Goal: Information Seeking & Learning: Learn about a topic

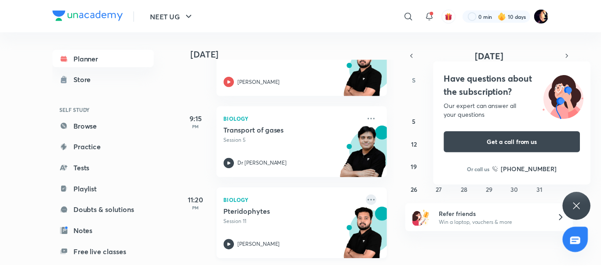
scroll to position [500, 0]
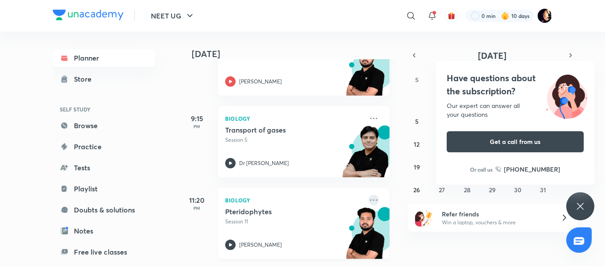
click at [370, 200] on icon at bounding box center [373, 200] width 7 height 1
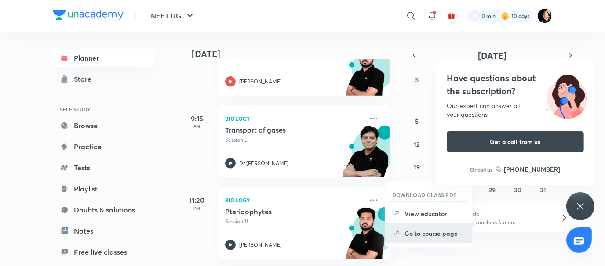
click at [426, 235] on p "Go to course page" at bounding box center [434, 233] width 61 height 9
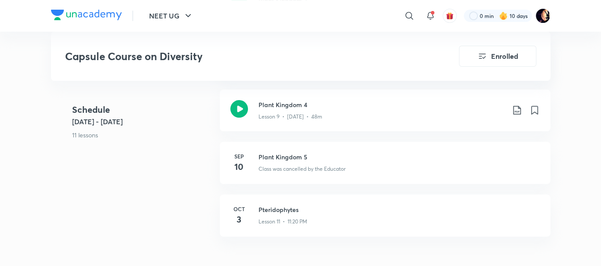
scroll to position [871, 0]
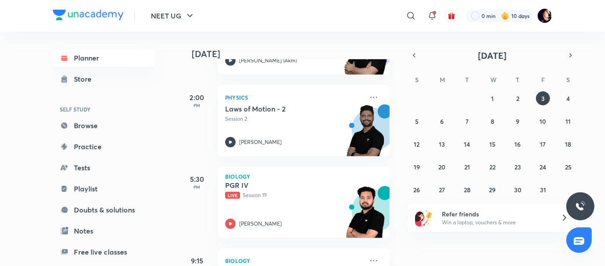
click at [259, 203] on div "PGR IV Live Session 19 Pranav Pundarik" at bounding box center [294, 205] width 138 height 48
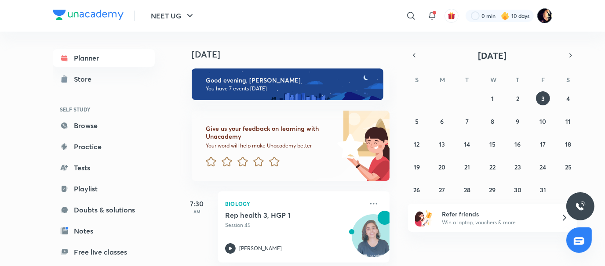
click at [548, 17] on img at bounding box center [544, 15] width 15 height 15
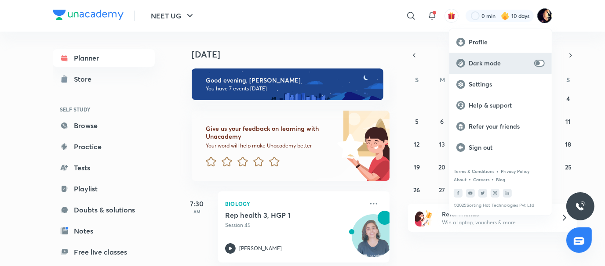
click at [535, 63] on input "checkbox" at bounding box center [537, 63] width 21 height 7
checkbox input "true"
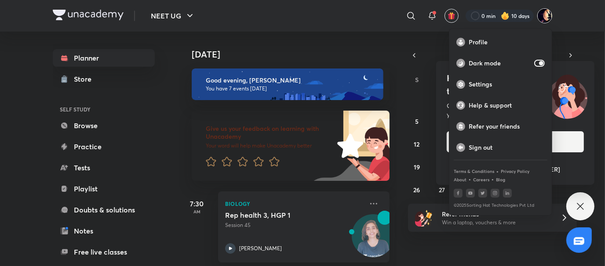
click at [580, 206] on div at bounding box center [302, 133] width 605 height 266
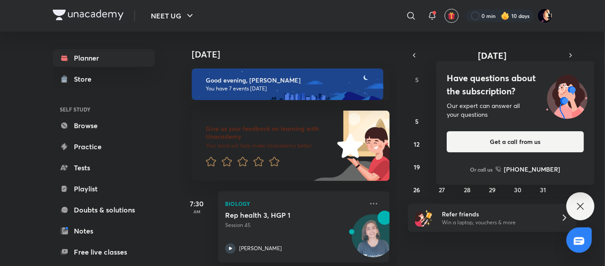
click at [585, 211] on div "Have questions about the subscription? Our expert can answer all your questions…" at bounding box center [580, 206] width 28 height 28
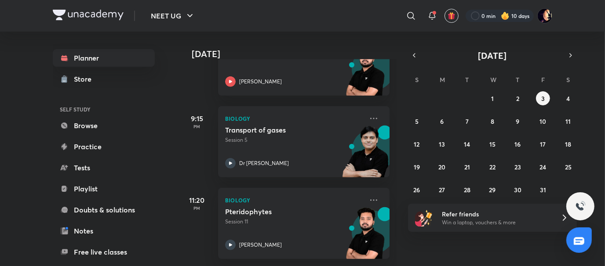
scroll to position [500, 0]
click at [570, 102] on button "4" at bounding box center [568, 98] width 14 height 14
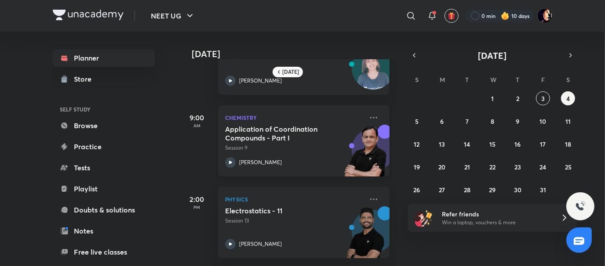
scroll to position [134, 0]
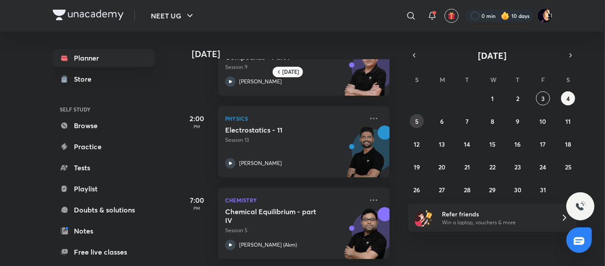
click at [410, 123] on button "5" at bounding box center [417, 121] width 14 height 14
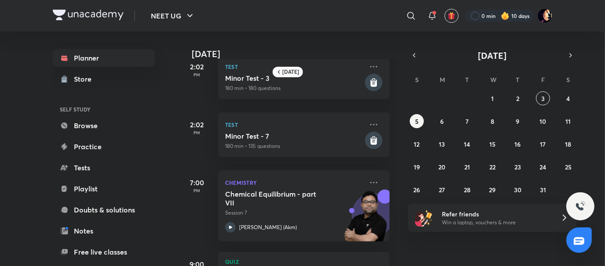
scroll to position [376, 0]
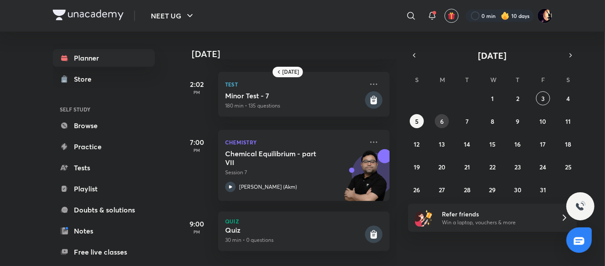
click at [439, 121] on button "6" at bounding box center [442, 121] width 14 height 14
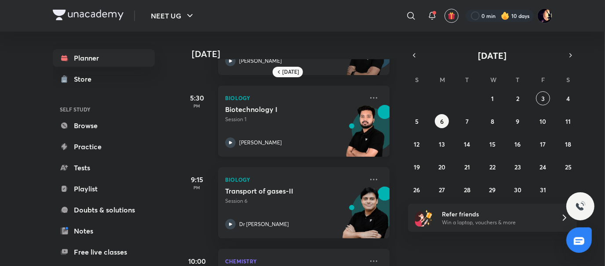
scroll to position [151, 0]
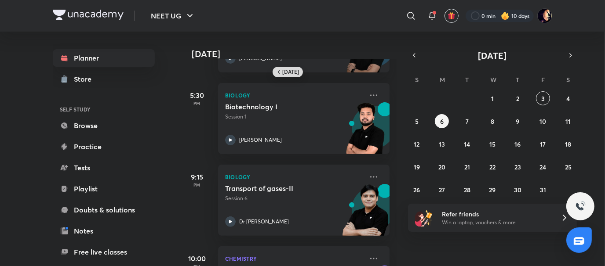
click at [284, 73] on h6 "Today" at bounding box center [290, 72] width 17 height 7
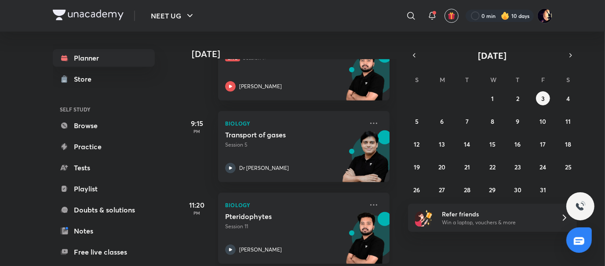
scroll to position [500, 0]
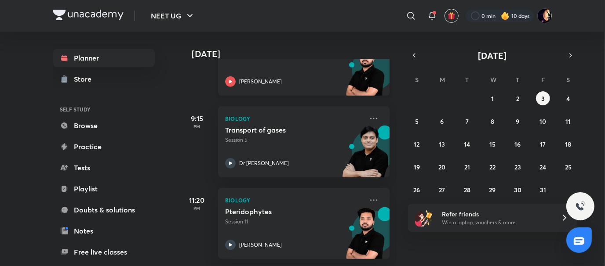
click at [254, 80] on div "[PERSON_NAME]" at bounding box center [294, 81] width 138 height 11
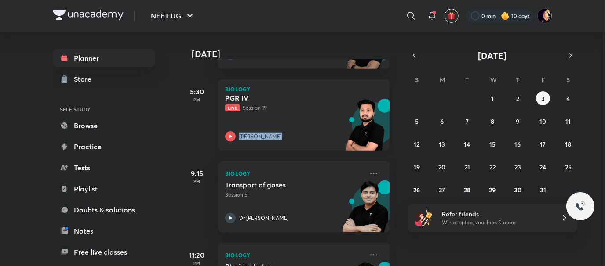
scroll to position [438, 0]
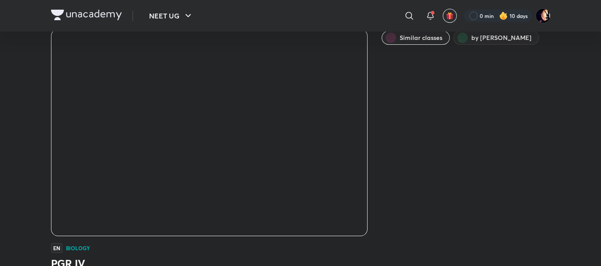
scroll to position [37, 0]
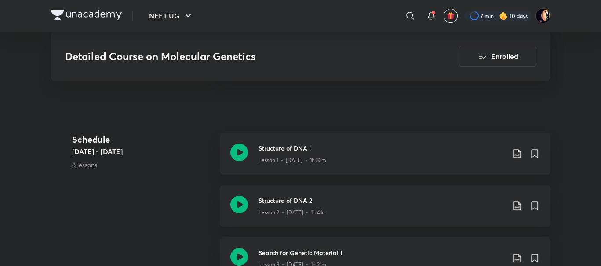
scroll to position [467, 0]
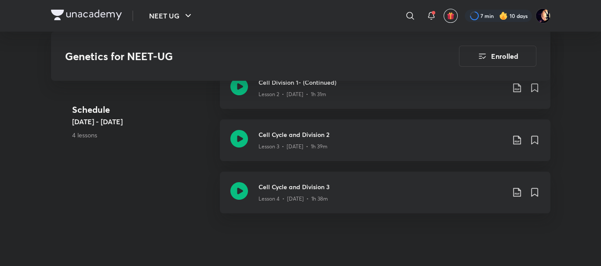
scroll to position [565, 0]
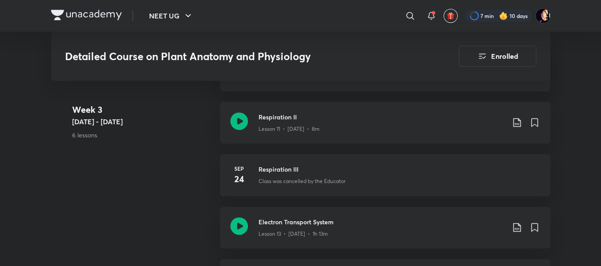
scroll to position [1067, 0]
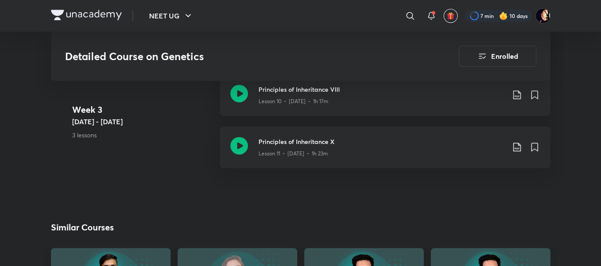
scroll to position [1086, 0]
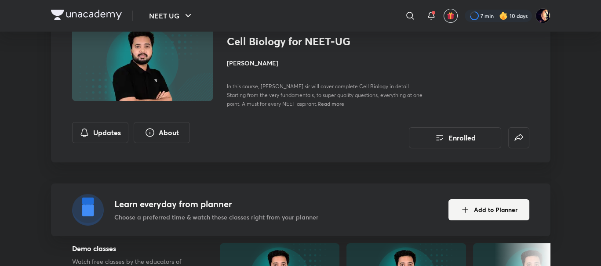
scroll to position [56, 0]
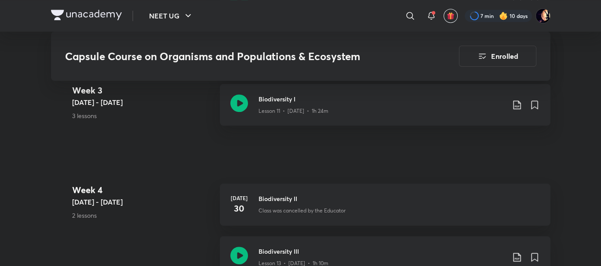
scroll to position [1172, 0]
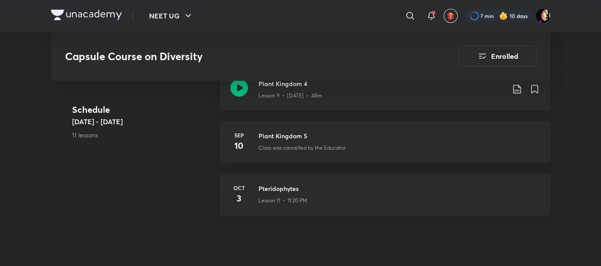
scroll to position [893, 0]
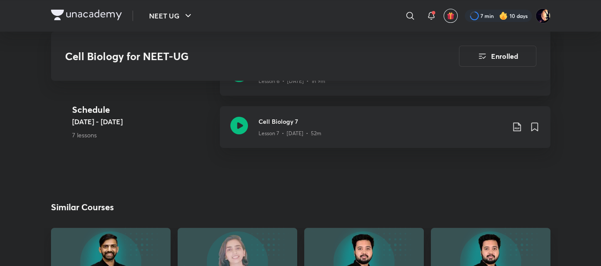
scroll to position [804, 0]
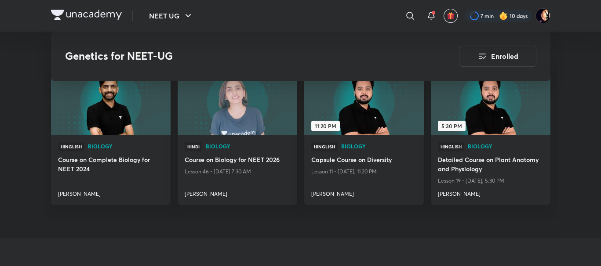
scroll to position [813, 0]
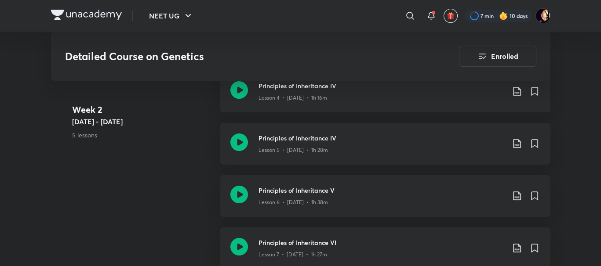
scroll to position [758, 0]
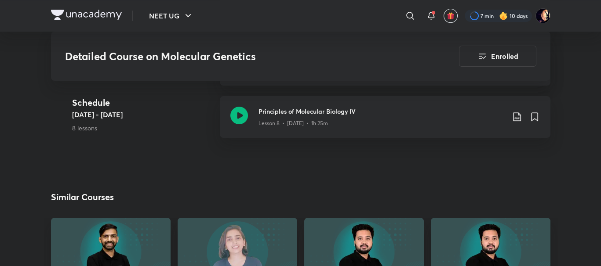
scroll to position [879, 0]
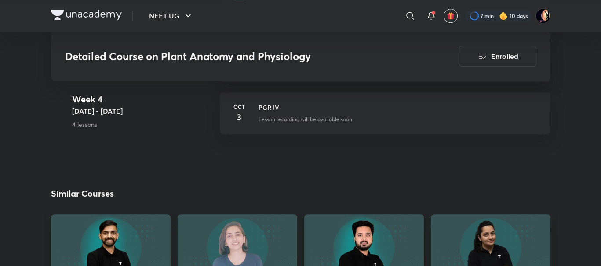
scroll to position [1601, 0]
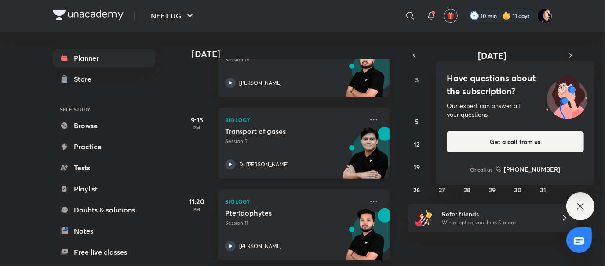
scroll to position [495, 0]
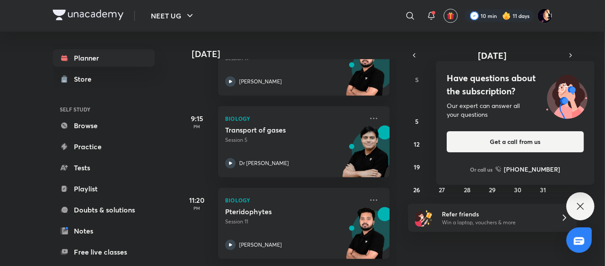
click at [587, 200] on div "Have questions about the subscription? Our expert can answer all your questions…" at bounding box center [580, 206] width 28 height 28
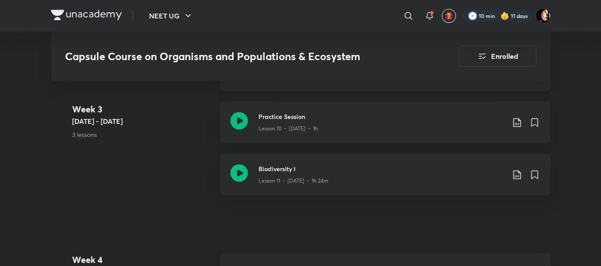
scroll to position [1028, 0]
